Goal: Check status

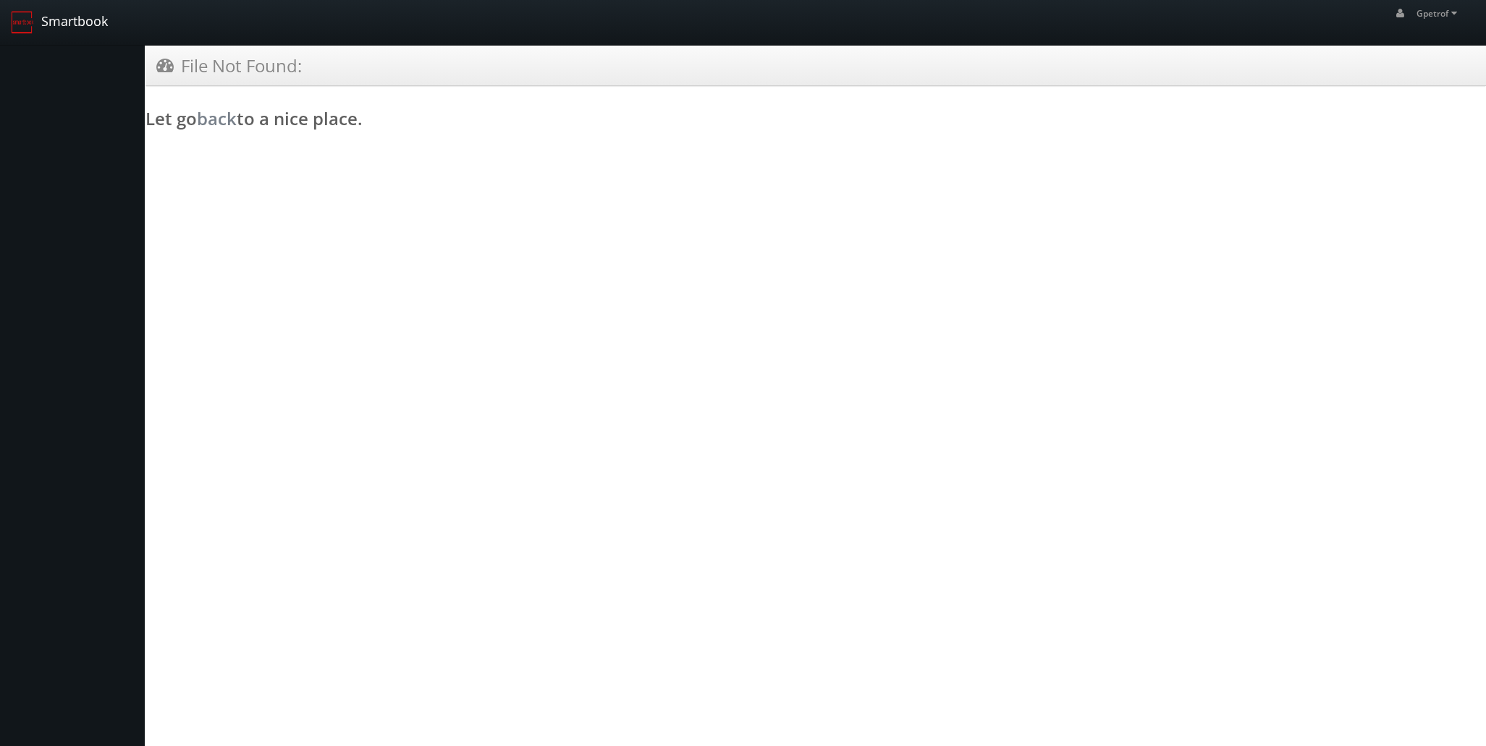
click at [81, 18] on link "Smartbook" at bounding box center [59, 22] width 119 height 45
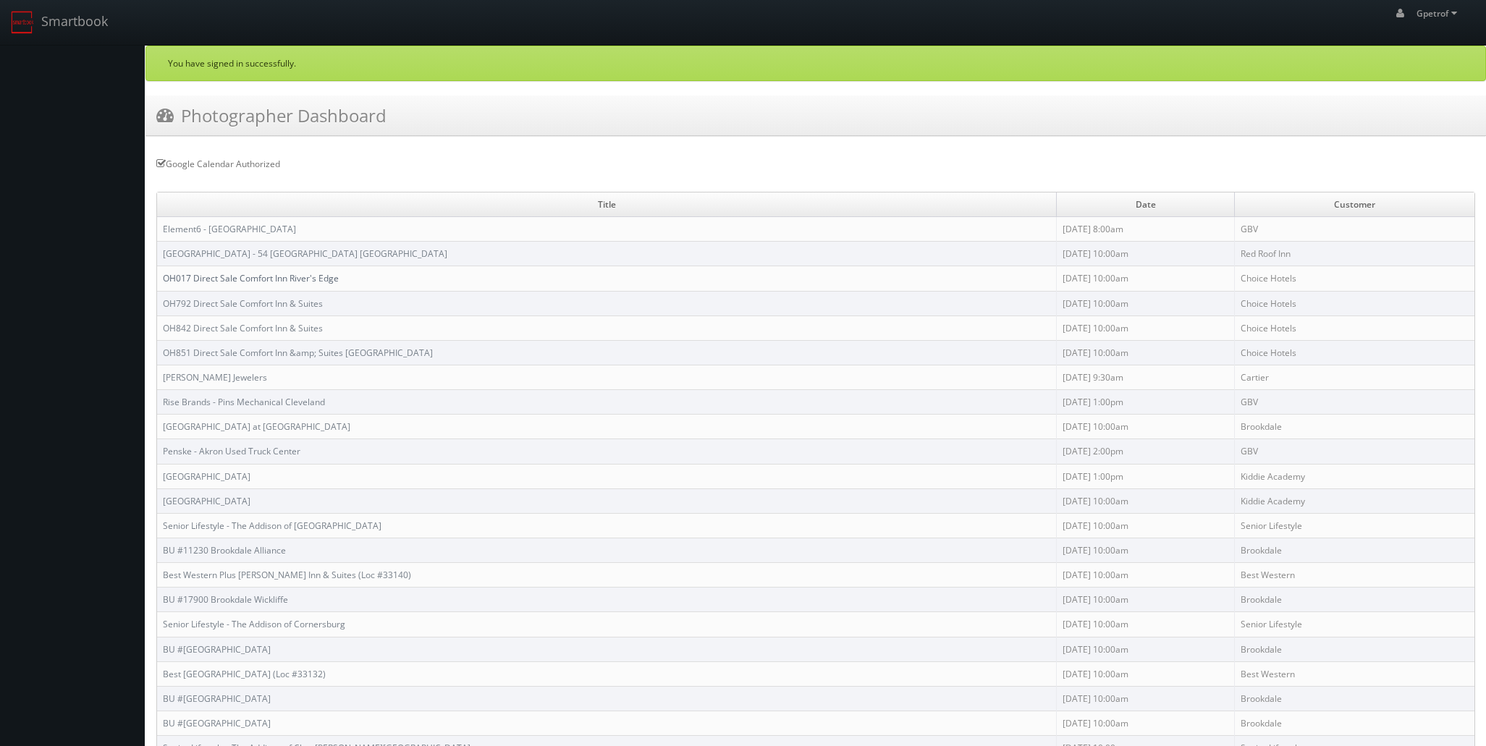
click at [205, 279] on link "OH017 Direct Sale Comfort Inn River's Edge" at bounding box center [251, 278] width 176 height 12
click at [245, 325] on link "OH842 Direct Sale Comfort Inn & Suites" at bounding box center [243, 328] width 160 height 12
click at [294, 357] on td "OH851 Direct Sale Comfort Inn &amp; Suites Akron South" at bounding box center [606, 352] width 899 height 25
click at [268, 355] on link "OH851 Direct Sale Comfort Inn &amp; Suites Akron South" at bounding box center [298, 353] width 270 height 12
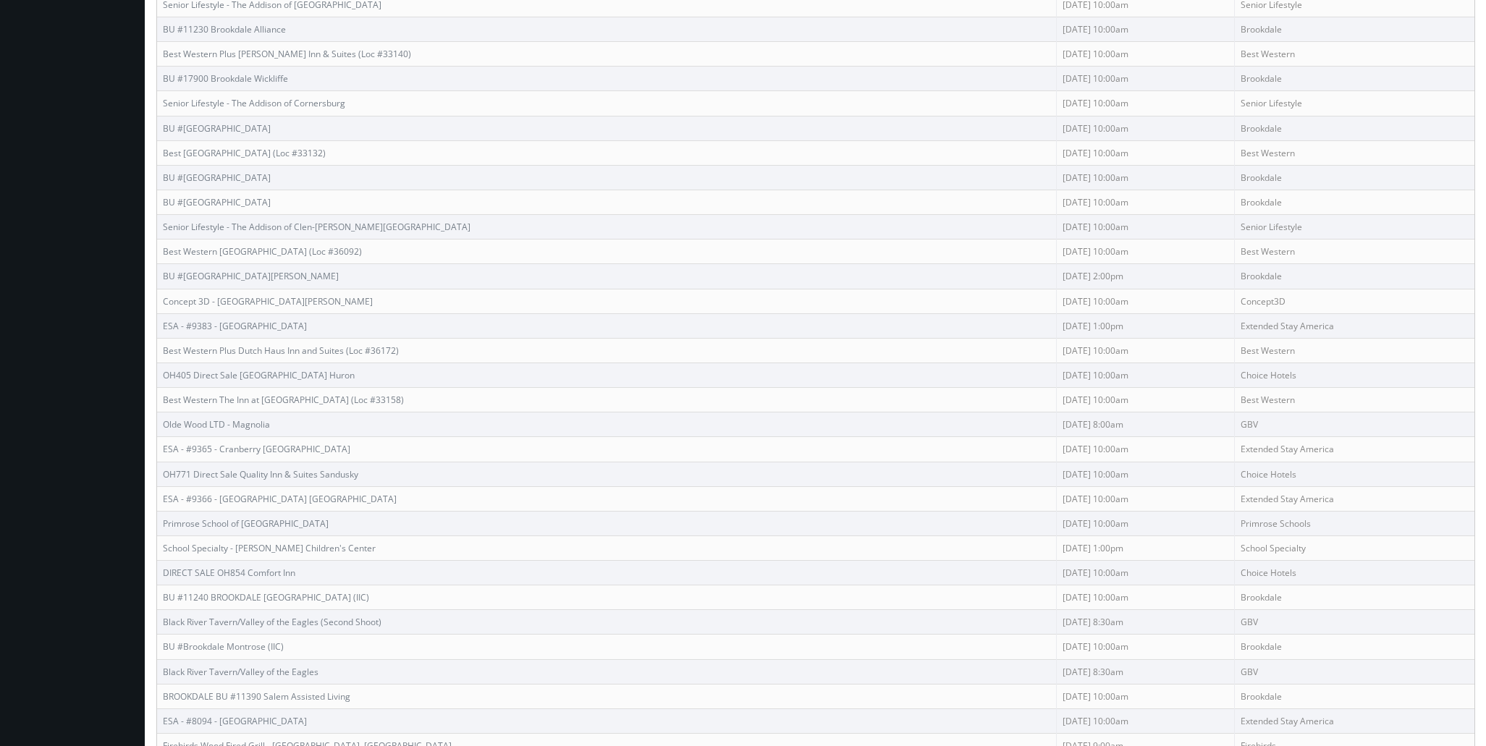
scroll to position [520, 0]
click at [273, 522] on link "Primrose School of [GEOGRAPHIC_DATA]" at bounding box center [246, 524] width 166 height 12
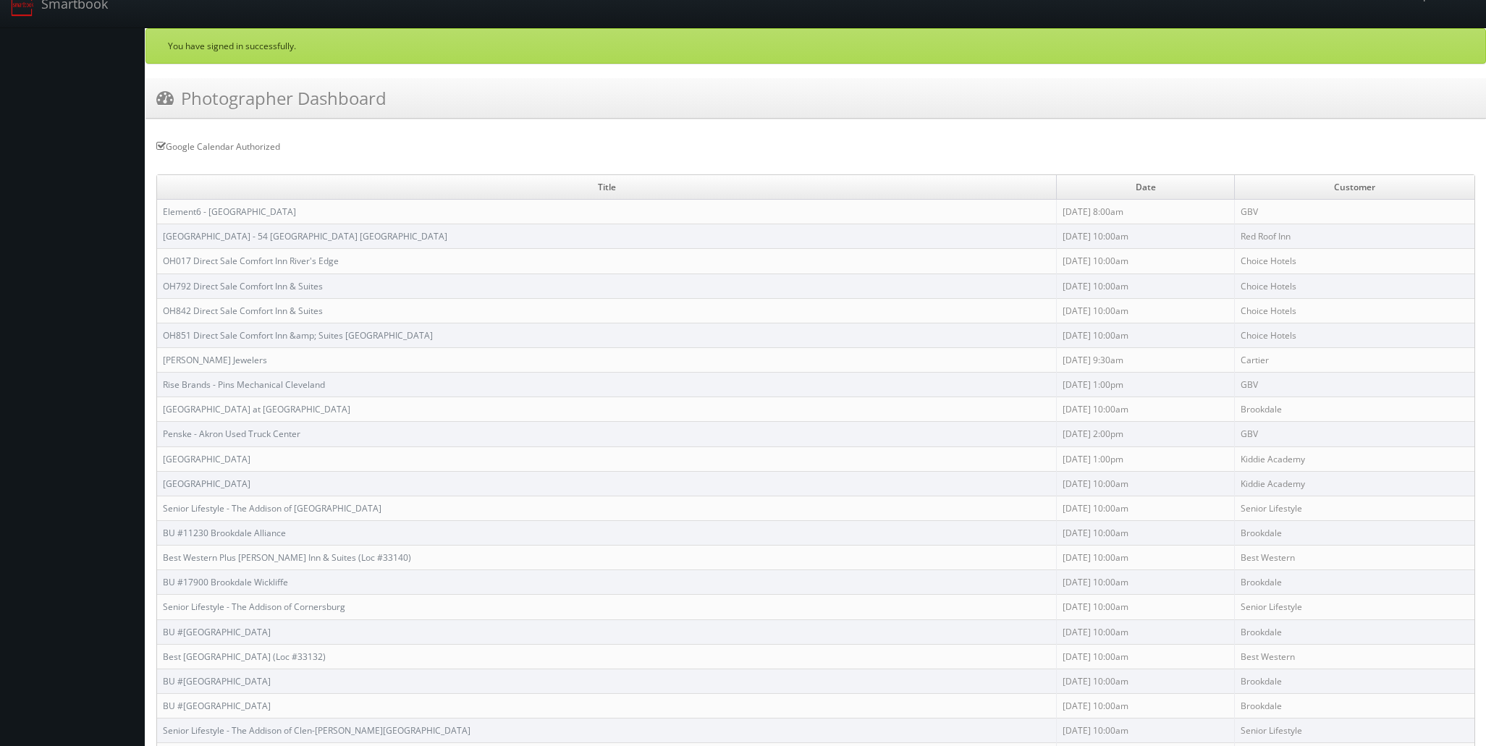
scroll to position [32, 0]
